Goal: Check status: Check status

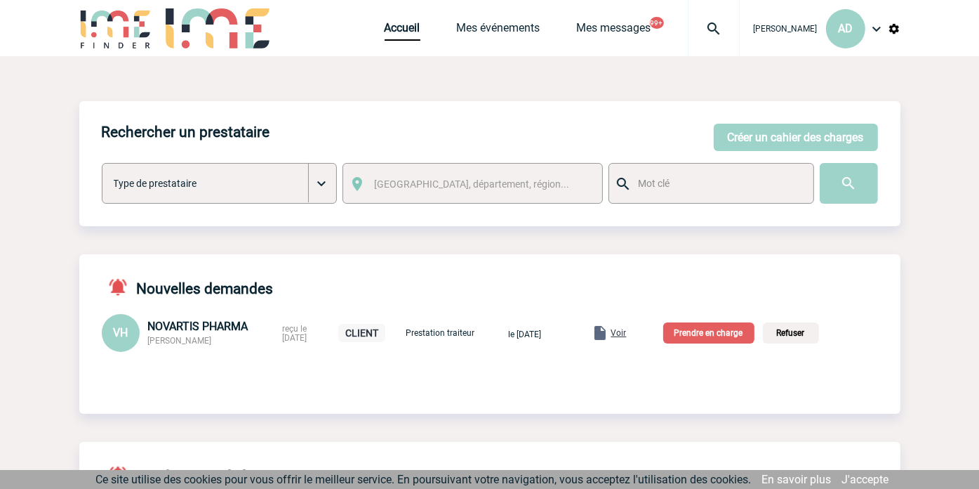
click at [702, 30] on img at bounding box center [714, 28] width 51 height 17
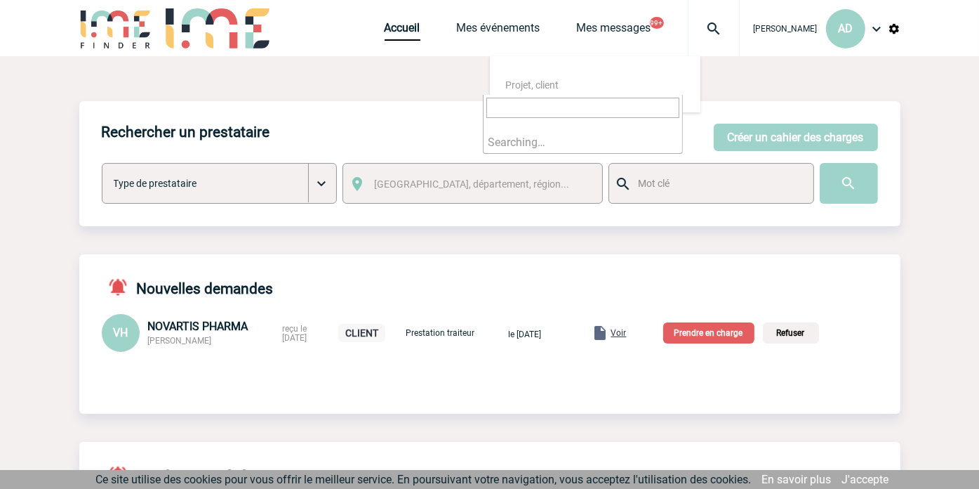
click at [649, 107] on input "search" at bounding box center [582, 108] width 193 height 20
type input "2000421710"
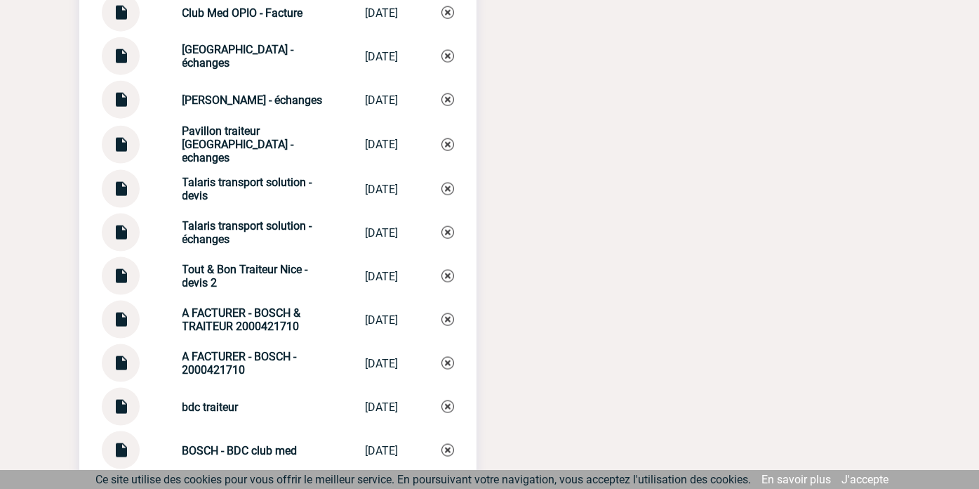
scroll to position [1544, 0]
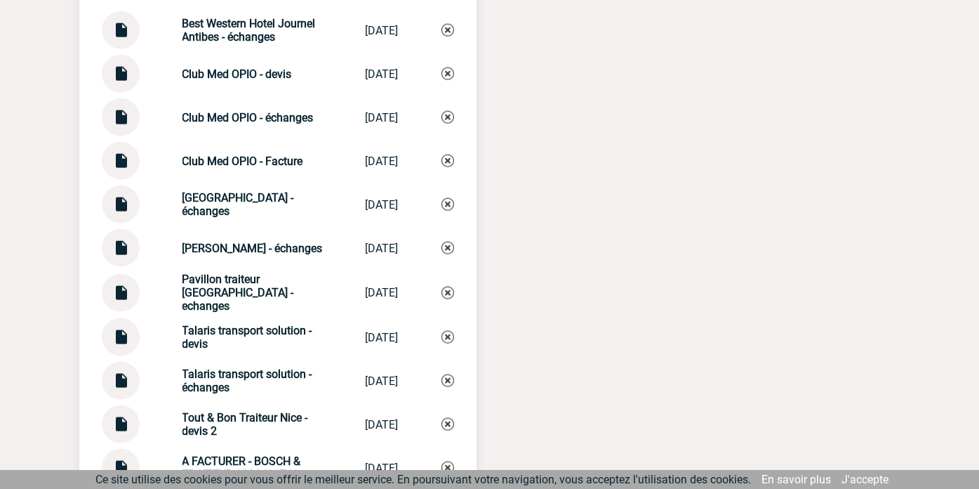
click at [129, 124] on div at bounding box center [121, 117] width 38 height 38
click at [119, 126] on img at bounding box center [121, 111] width 18 height 27
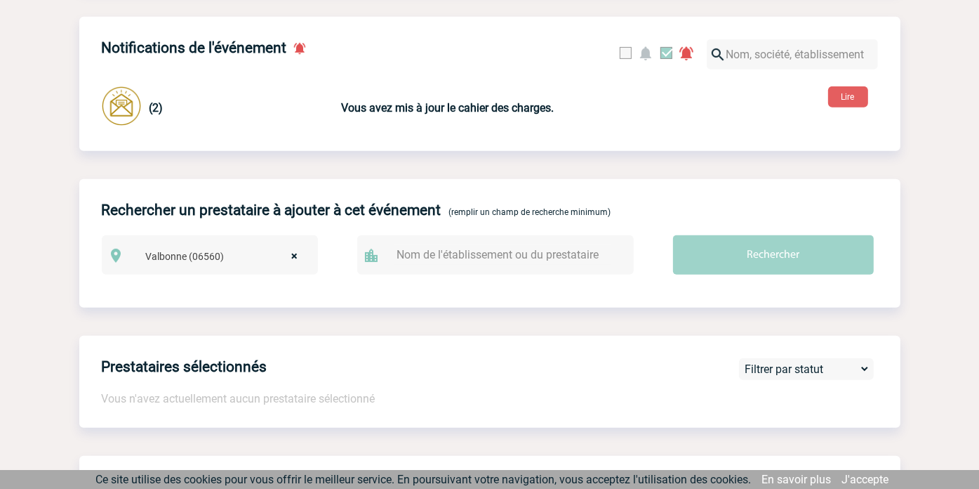
scroll to position [0, 0]
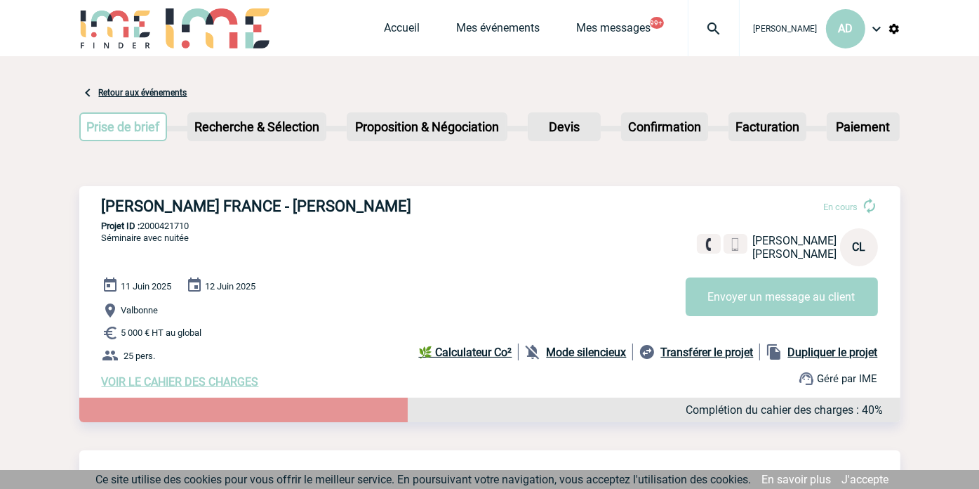
click at [702, 23] on img at bounding box center [714, 28] width 51 height 17
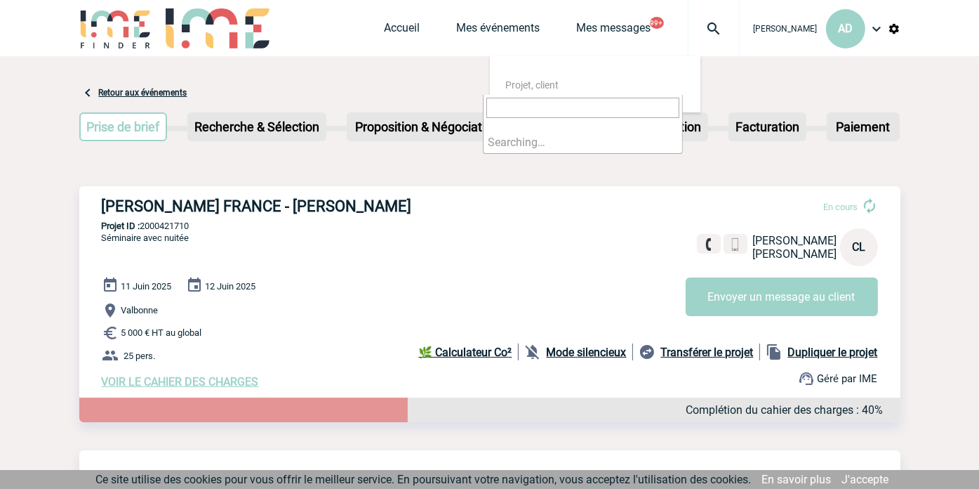
click at [645, 107] on input "search" at bounding box center [582, 108] width 193 height 20
type input "2000419219"
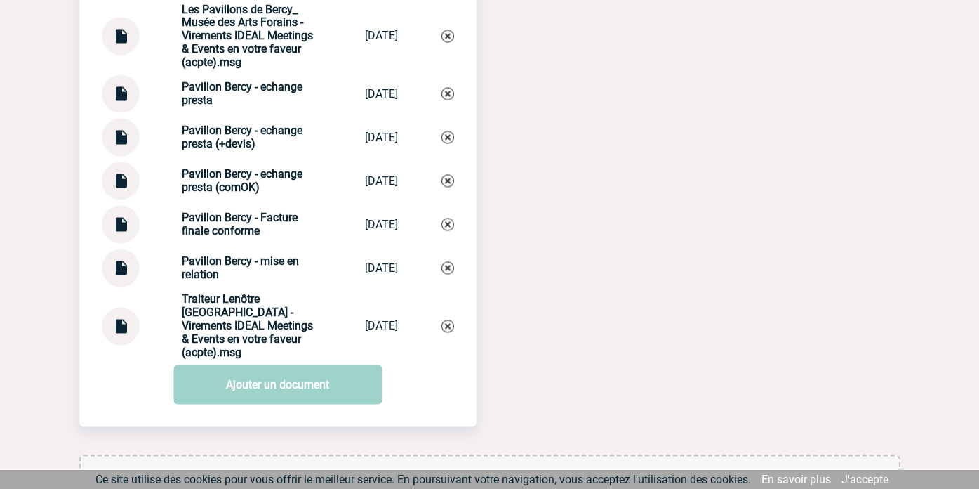
scroll to position [2457, 0]
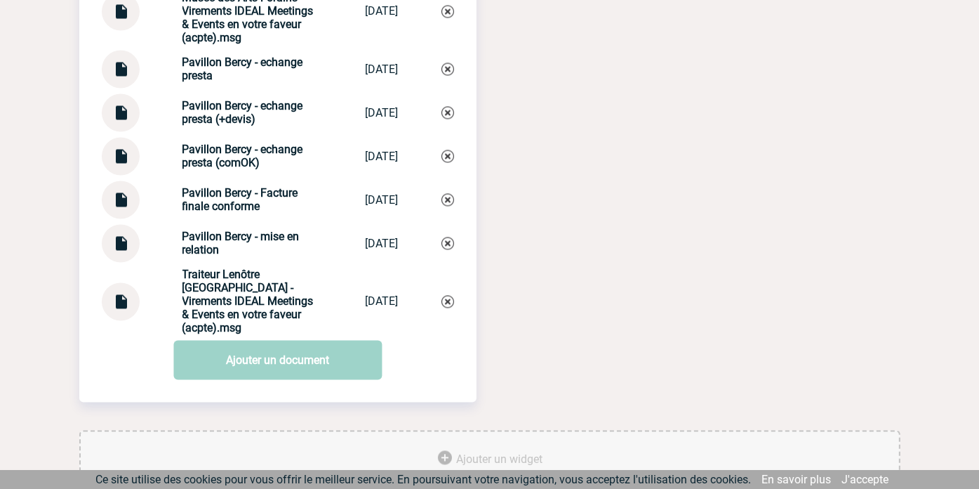
click at [121, 164] on img at bounding box center [121, 150] width 18 height 27
